Goal: Task Accomplishment & Management: Manage account settings

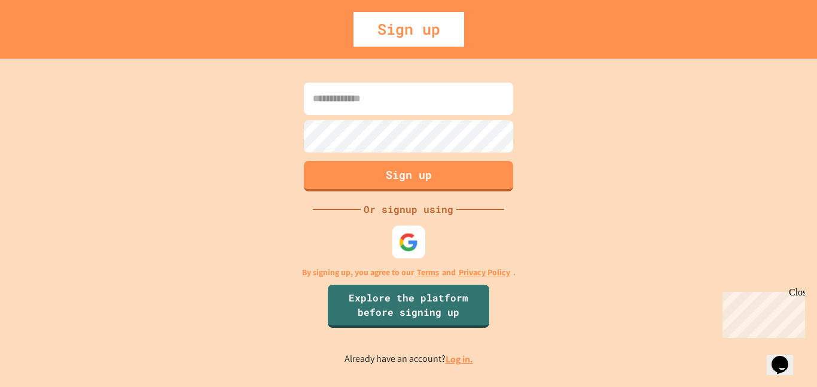
click at [409, 245] on img at bounding box center [409, 242] width 20 height 20
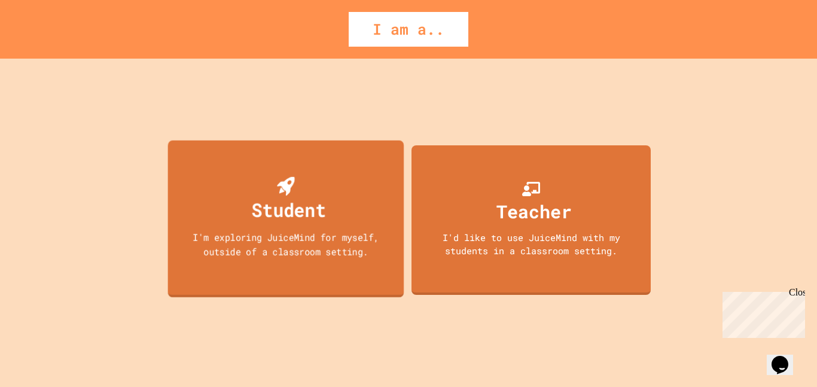
click at [341, 200] on div "Student I'm exploring JuiceMind for myself, outside of a classroom setting." at bounding box center [286, 218] width 236 height 157
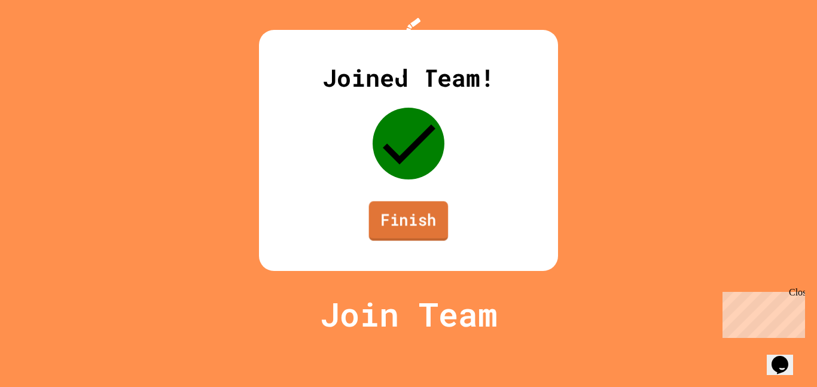
click at [406, 240] on link "Finish" at bounding box center [409, 220] width 80 height 39
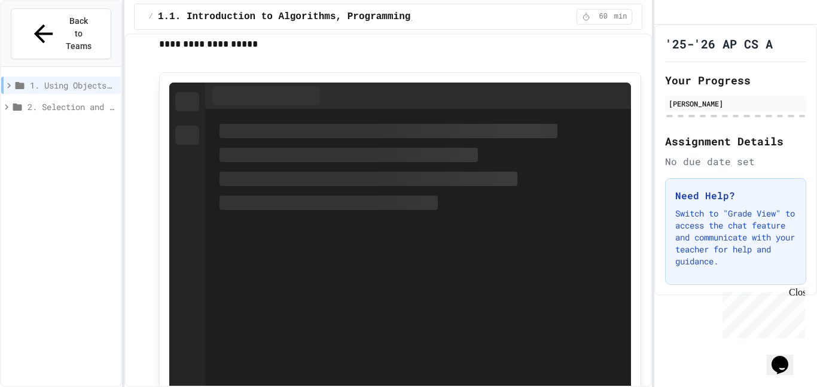
scroll to position [1691, 0]
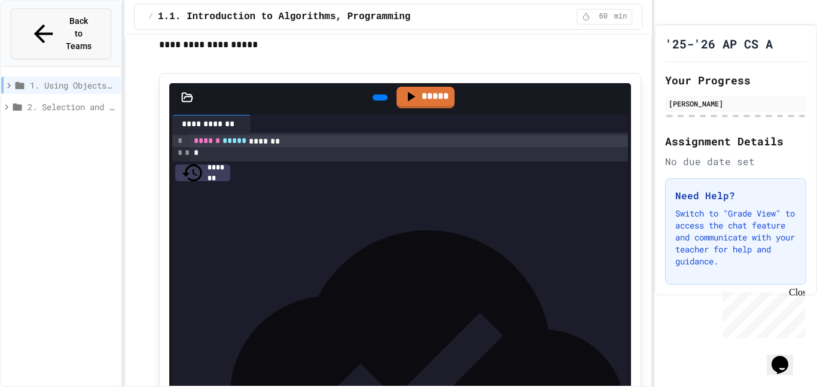
click at [65, 23] on span "Back to Teams" at bounding box center [79, 34] width 28 height 38
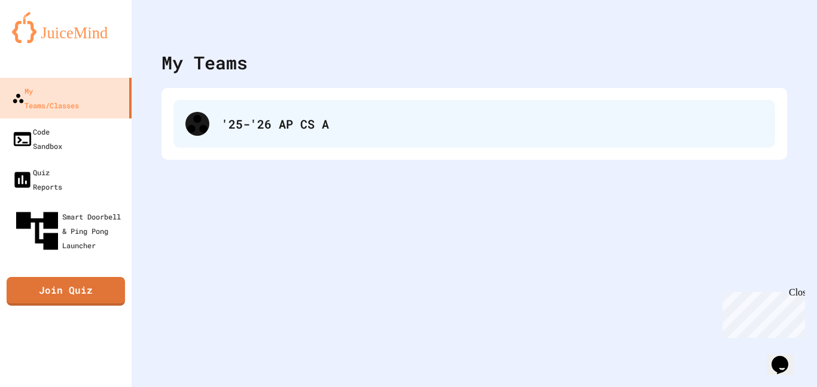
click at [243, 124] on div "'25-'26 AP CS A" at bounding box center [492, 124] width 542 height 18
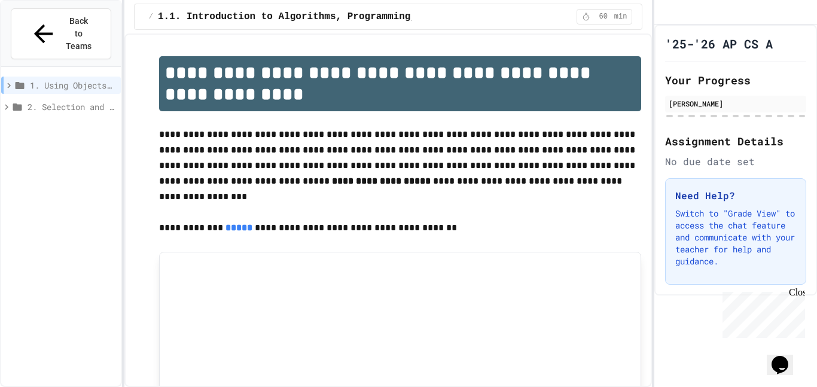
click at [7, 104] on icon at bounding box center [7, 106] width 4 height 5
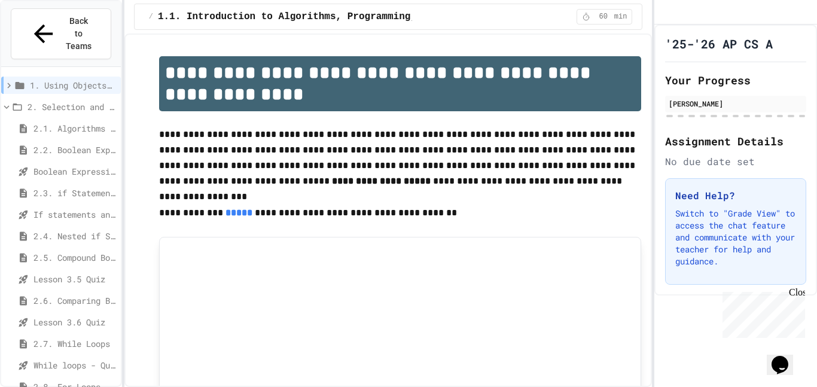
click at [7, 102] on icon at bounding box center [6, 107] width 11 height 11
